Goal: Feedback & Contribution: Leave review/rating

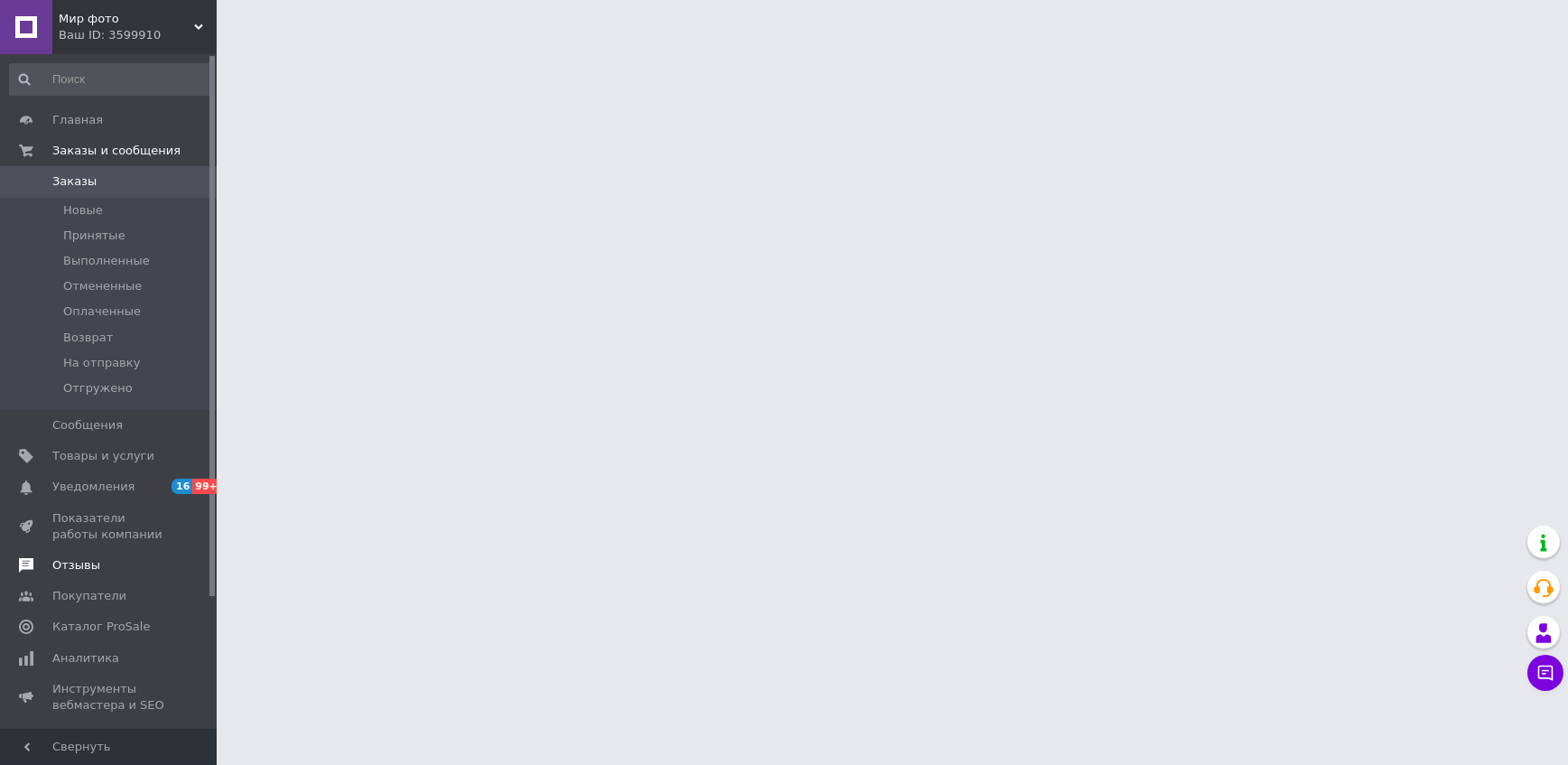
click at [76, 565] on span "Отзывы" at bounding box center [76, 565] width 48 height 16
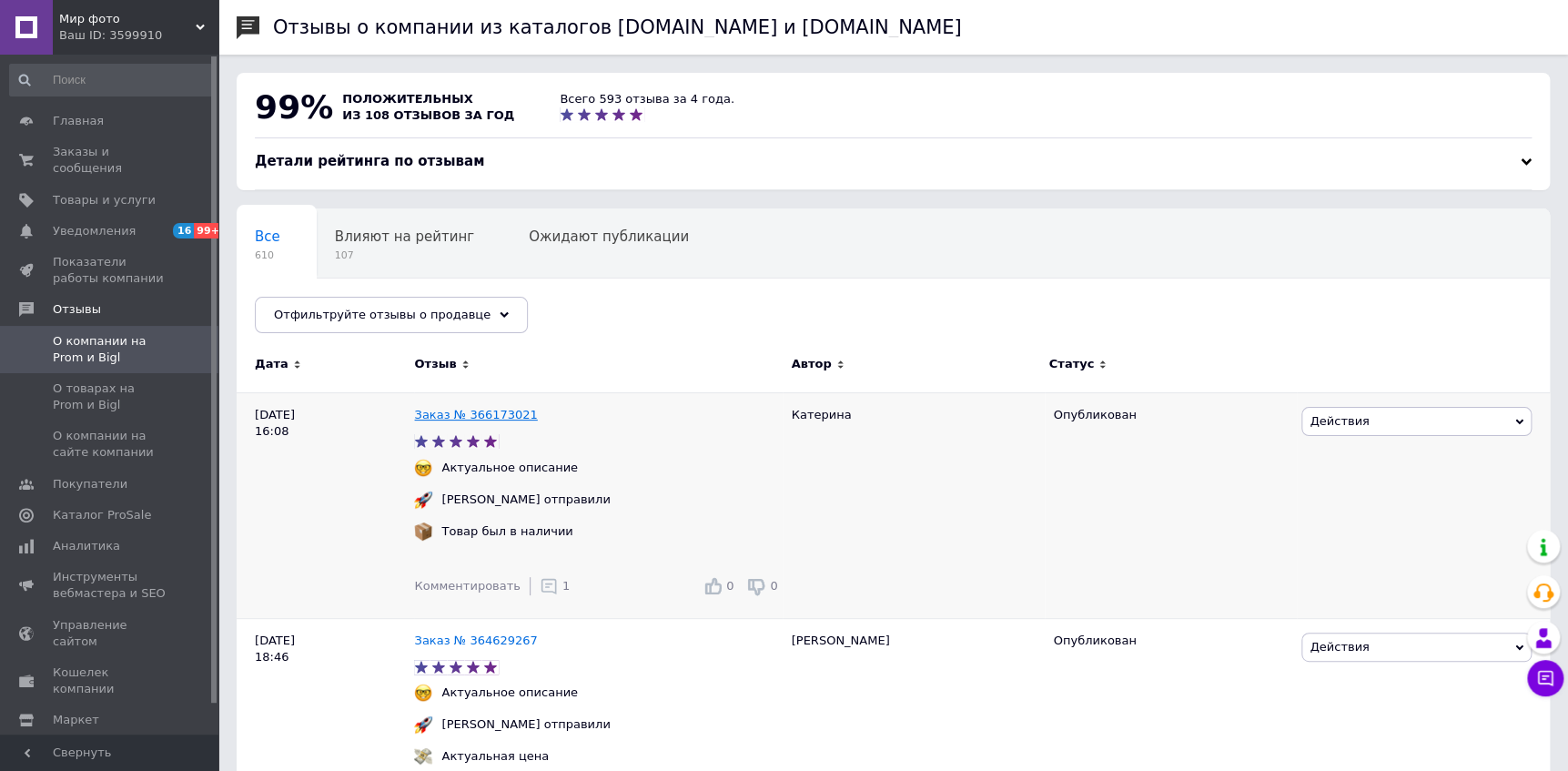
click at [486, 419] on link "Заказ № 366173021" at bounding box center [475, 414] width 122 height 14
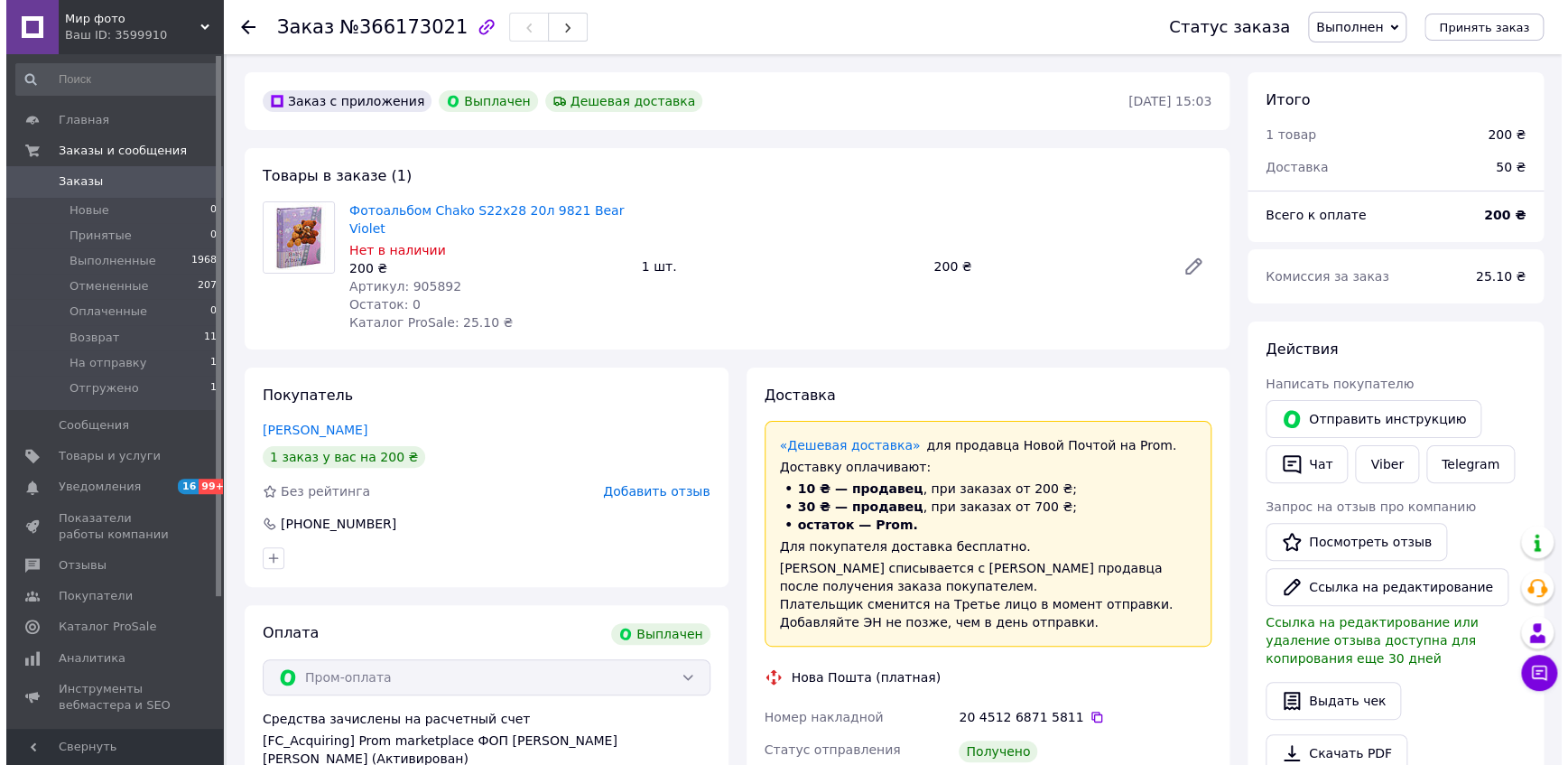
scroll to position [191, 0]
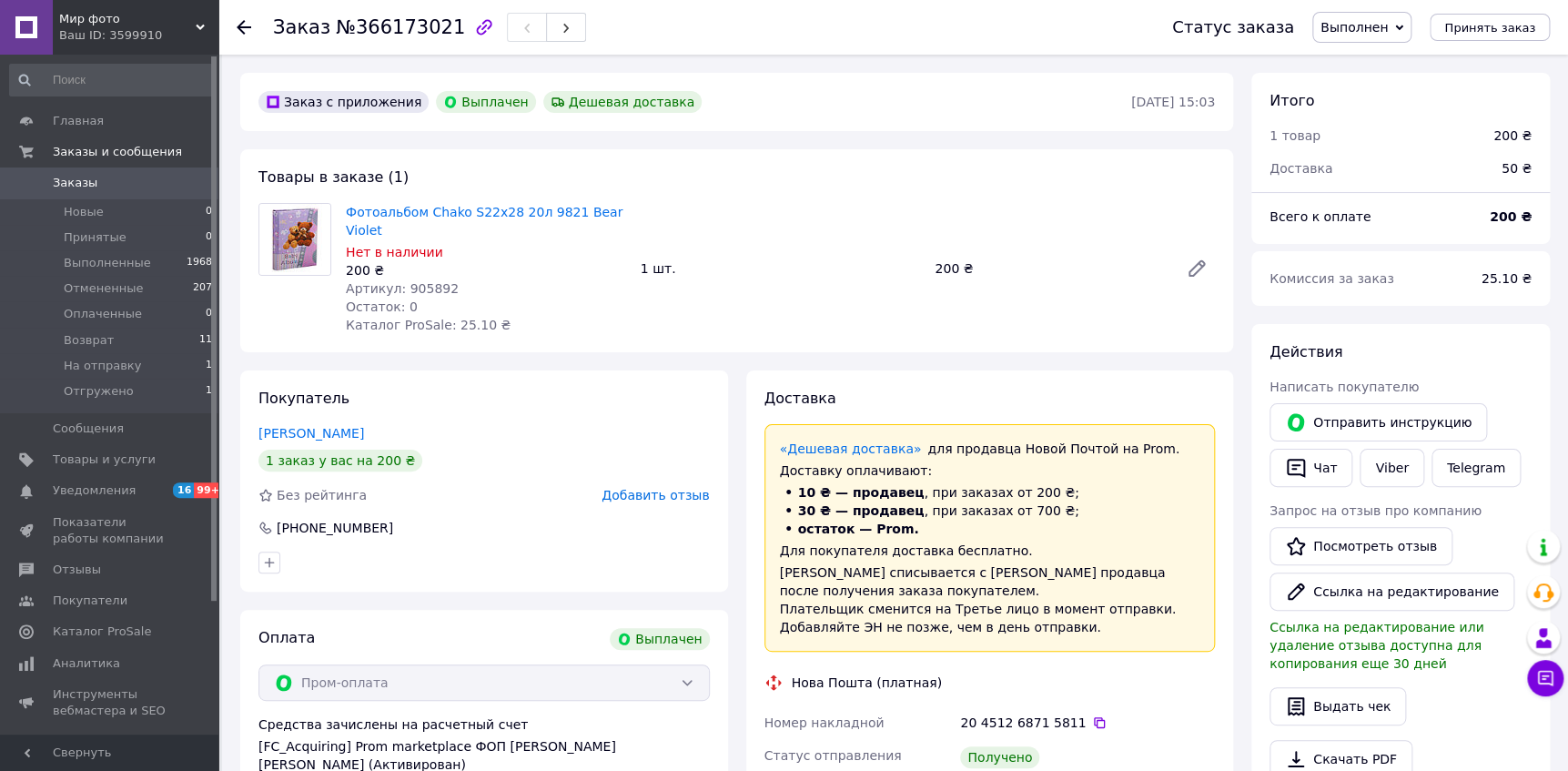
click at [638, 488] on span "Добавить отзыв" at bounding box center [655, 495] width 107 height 15
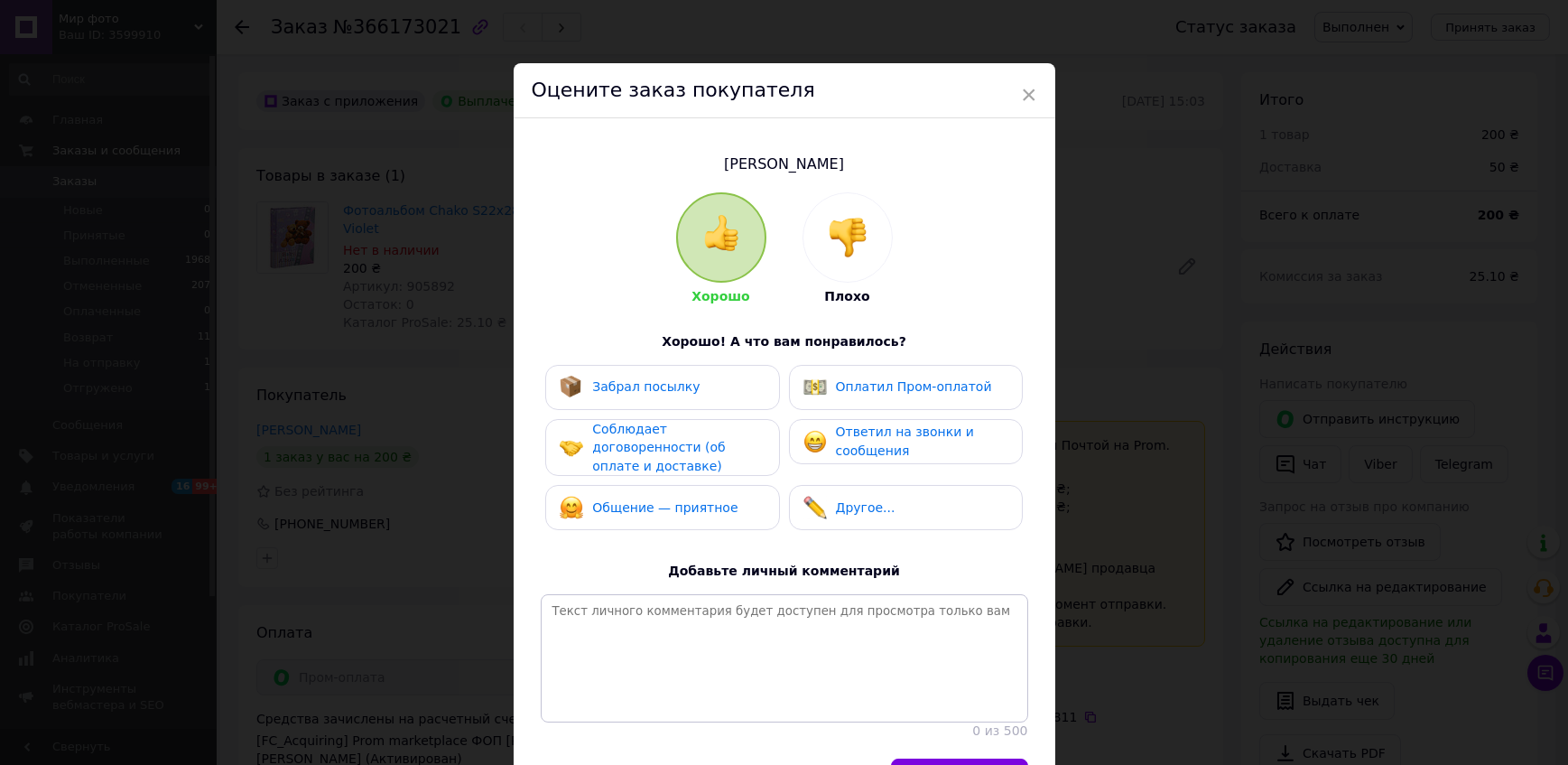
click at [714, 375] on div "Забрал посылку" at bounding box center [662, 387] width 204 height 23
click at [709, 439] on span "Соблюдает договоренности (об оплате и доставке)" at bounding box center [659, 447] width 133 height 51
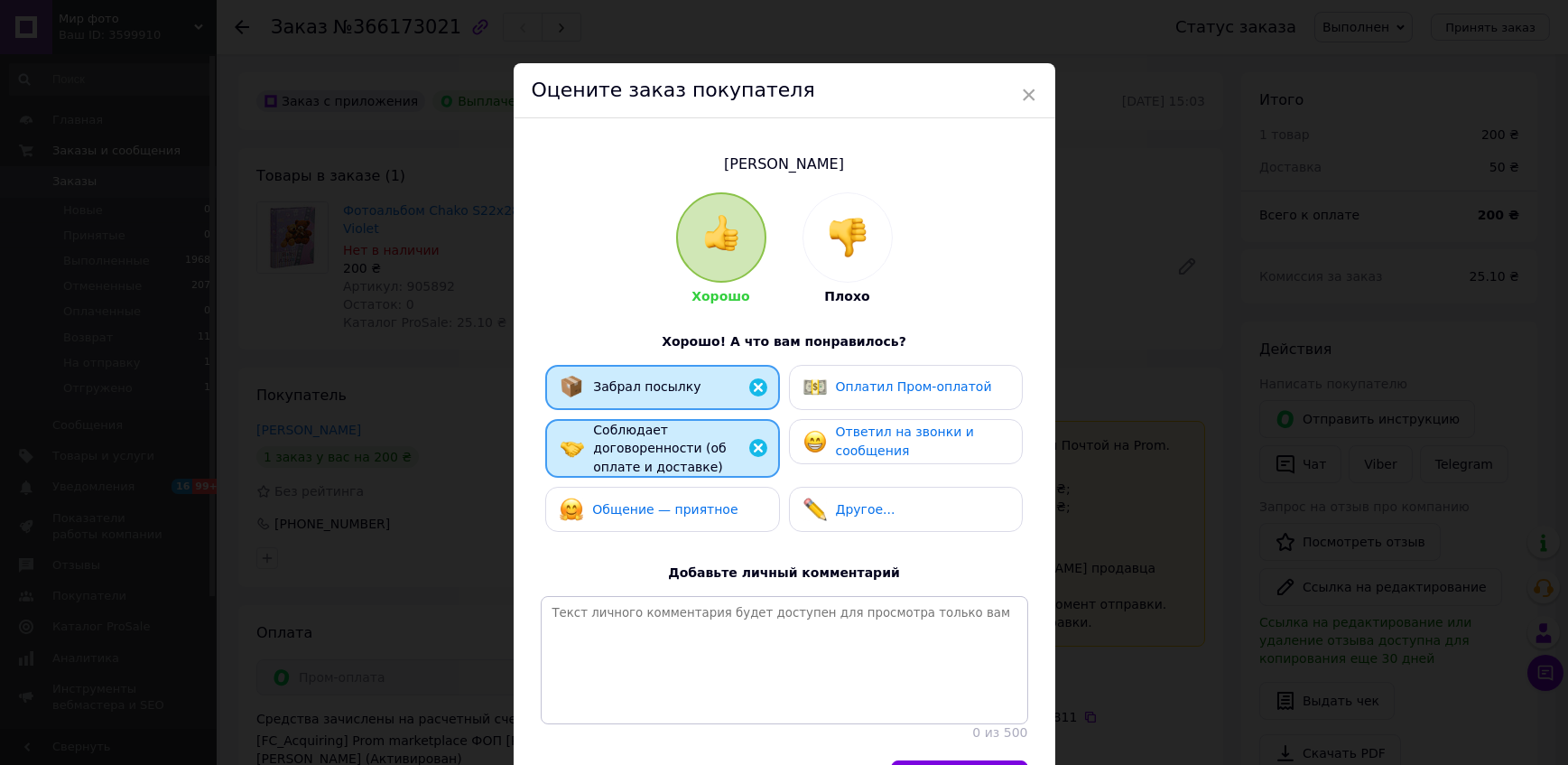
click at [705, 502] on span "Общение — приятное" at bounding box center [664, 508] width 146 height 14
click at [879, 391] on span "Оплатил Пром-оплатой" at bounding box center [914, 386] width 156 height 14
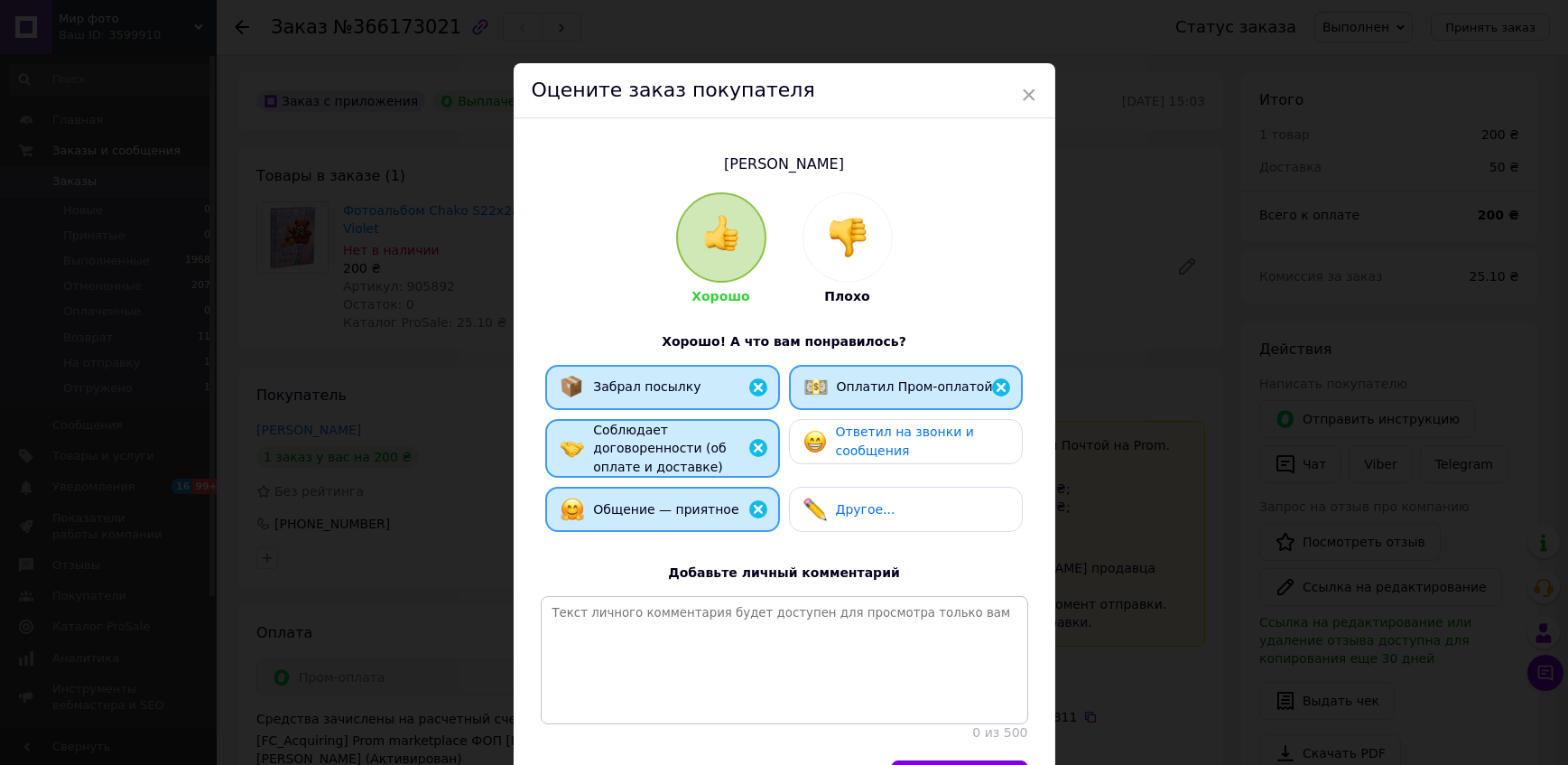
click at [874, 439] on span "Ответил на звонки и сообщения" at bounding box center [905, 441] width 138 height 34
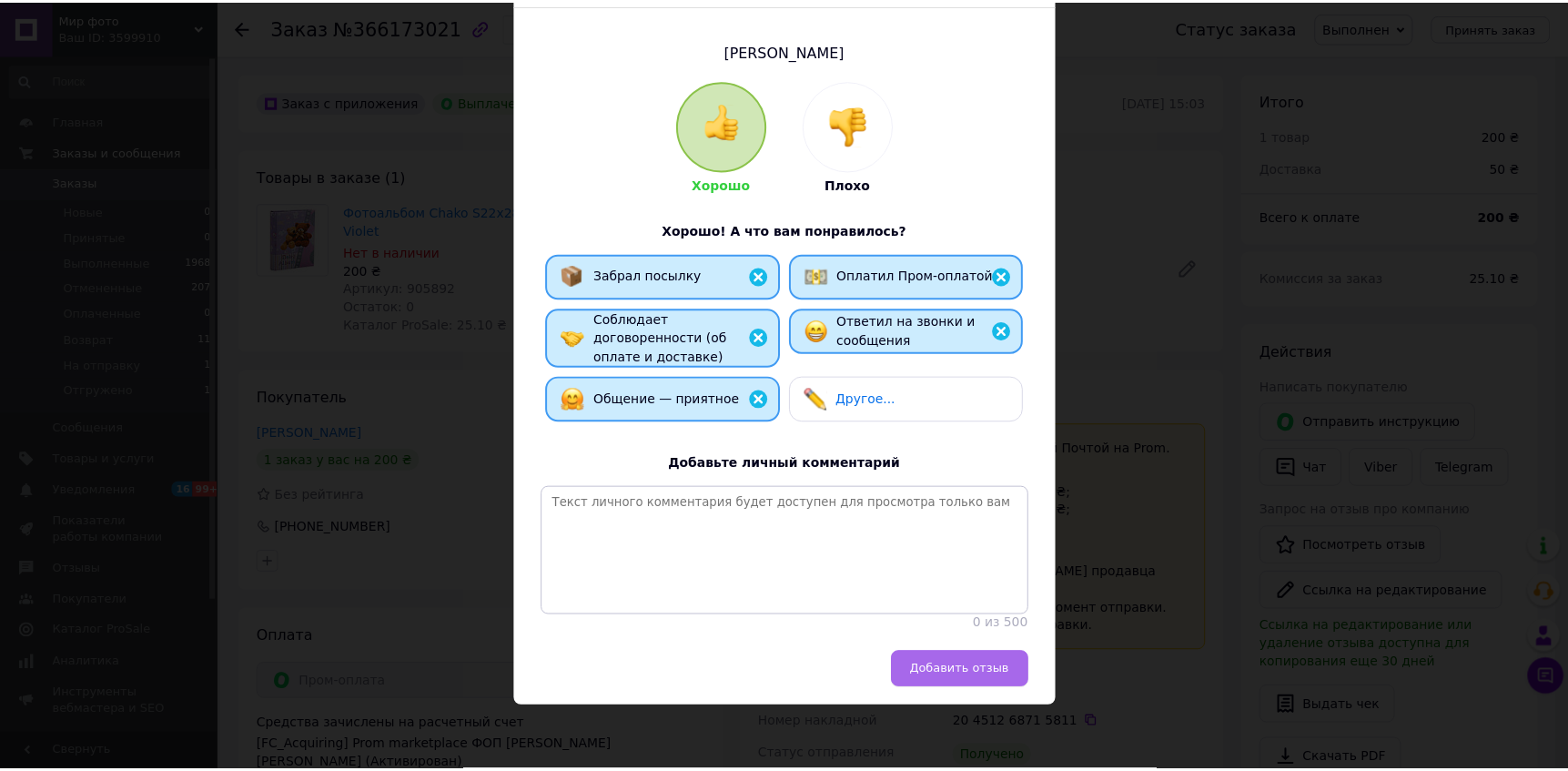
scroll to position [121, 0]
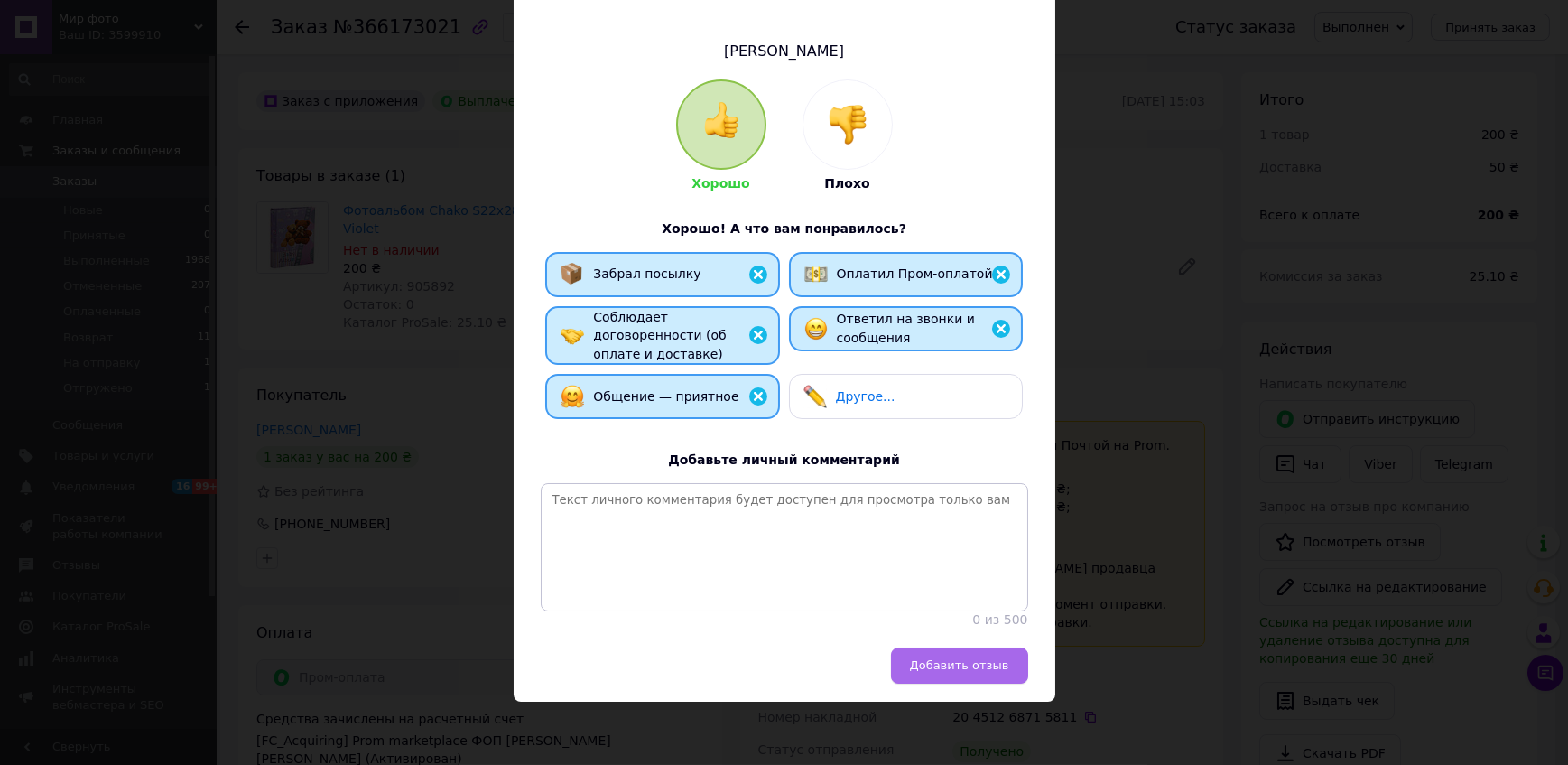
click at [984, 668] on span "Добавить отзыв" at bounding box center [960, 665] width 99 height 14
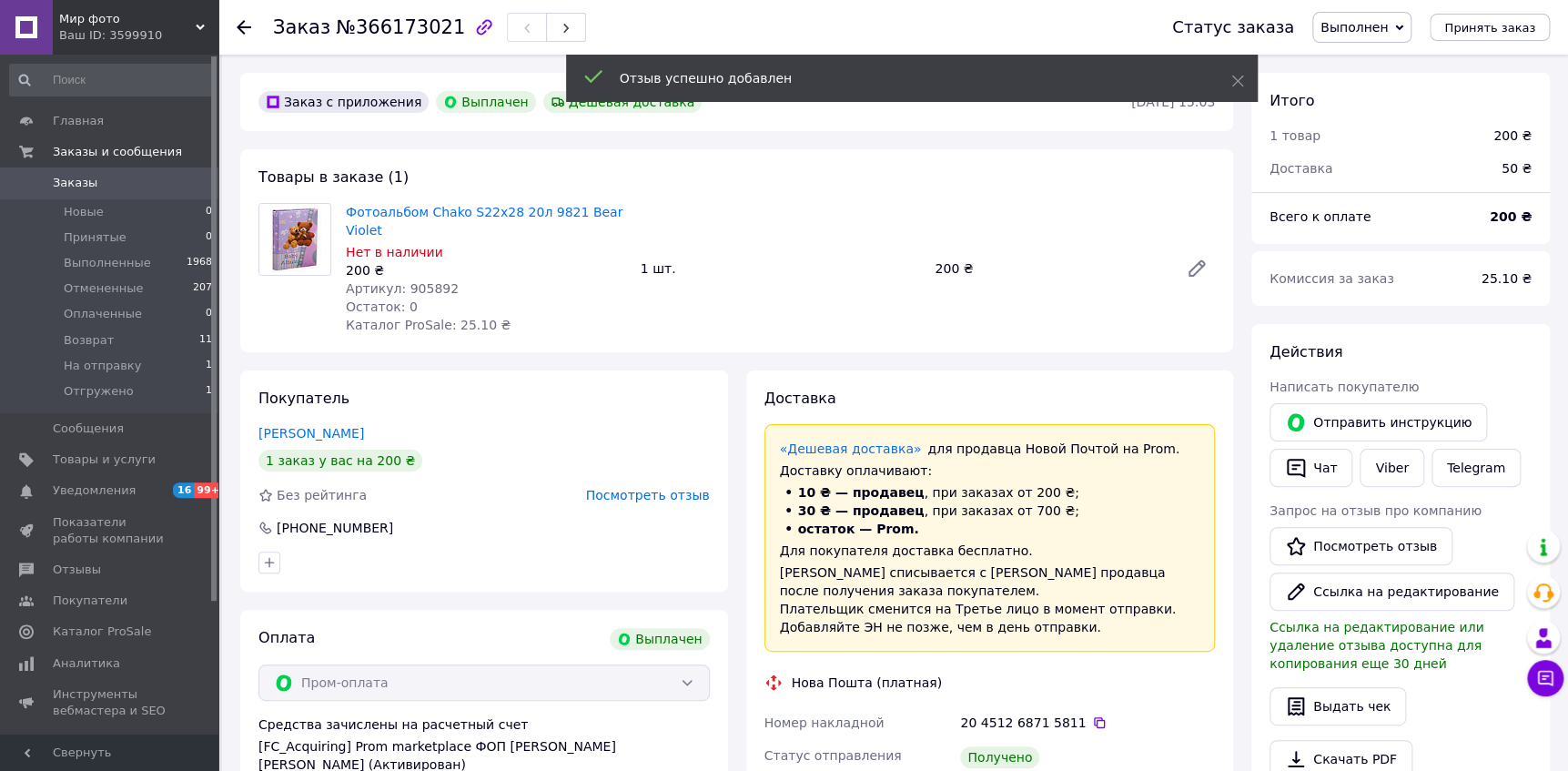
click at [243, 25] on icon at bounding box center [243, 27] width 15 height 15
